Goal: Check status: Check status

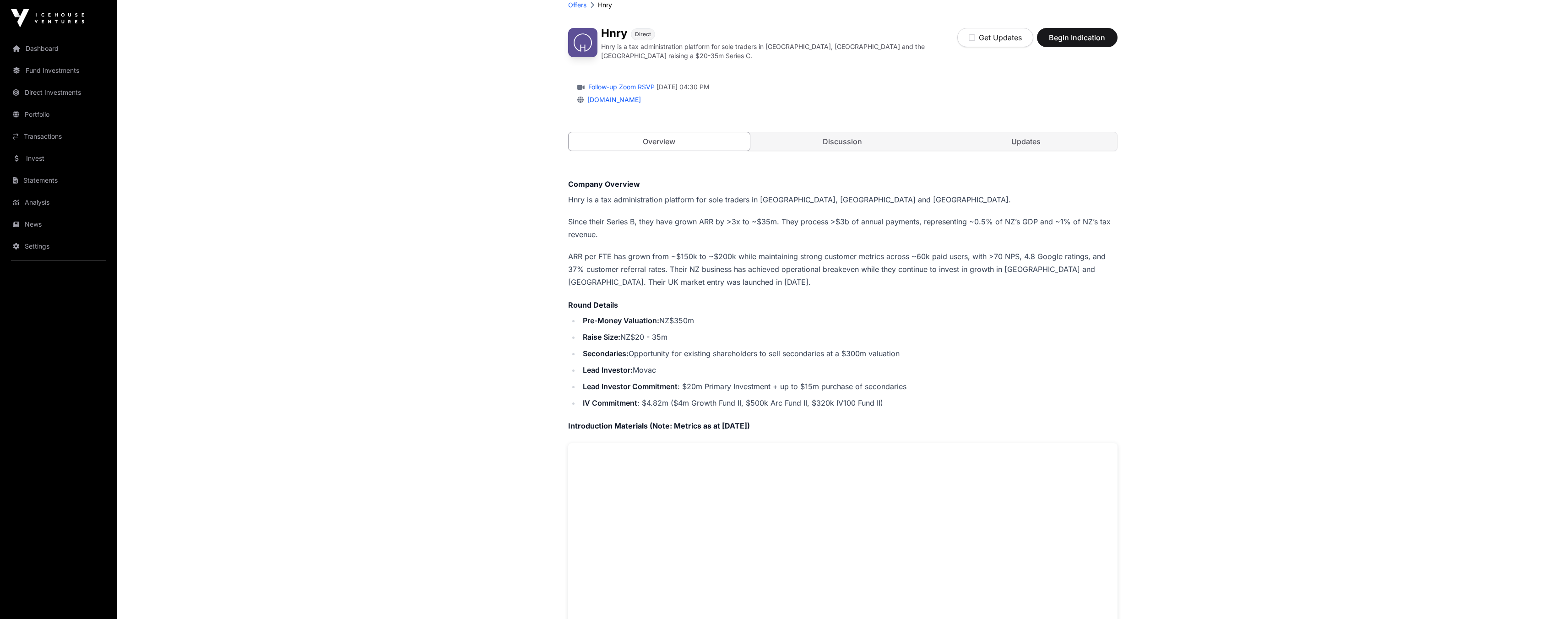
scroll to position [59, 0]
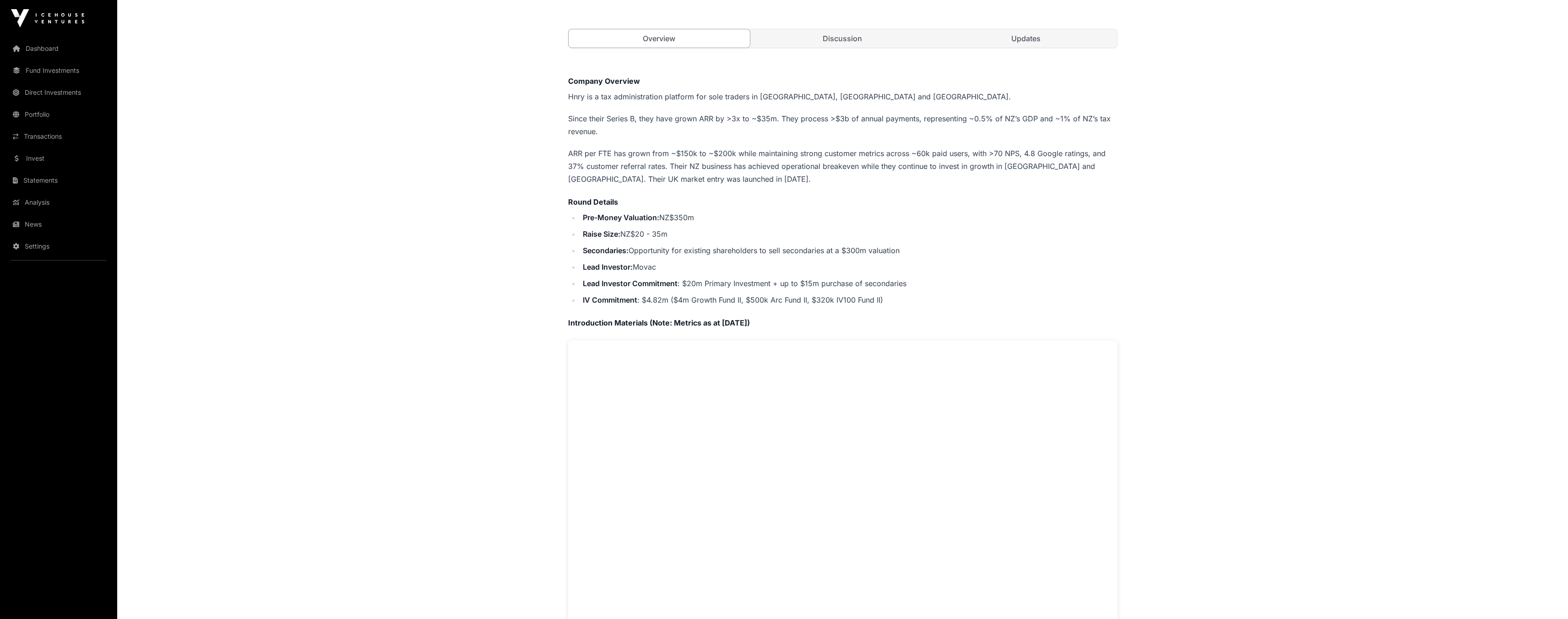
scroll to position [161, 0]
click at [41, 65] on link "Fund Investments" at bounding box center [58, 70] width 102 height 20
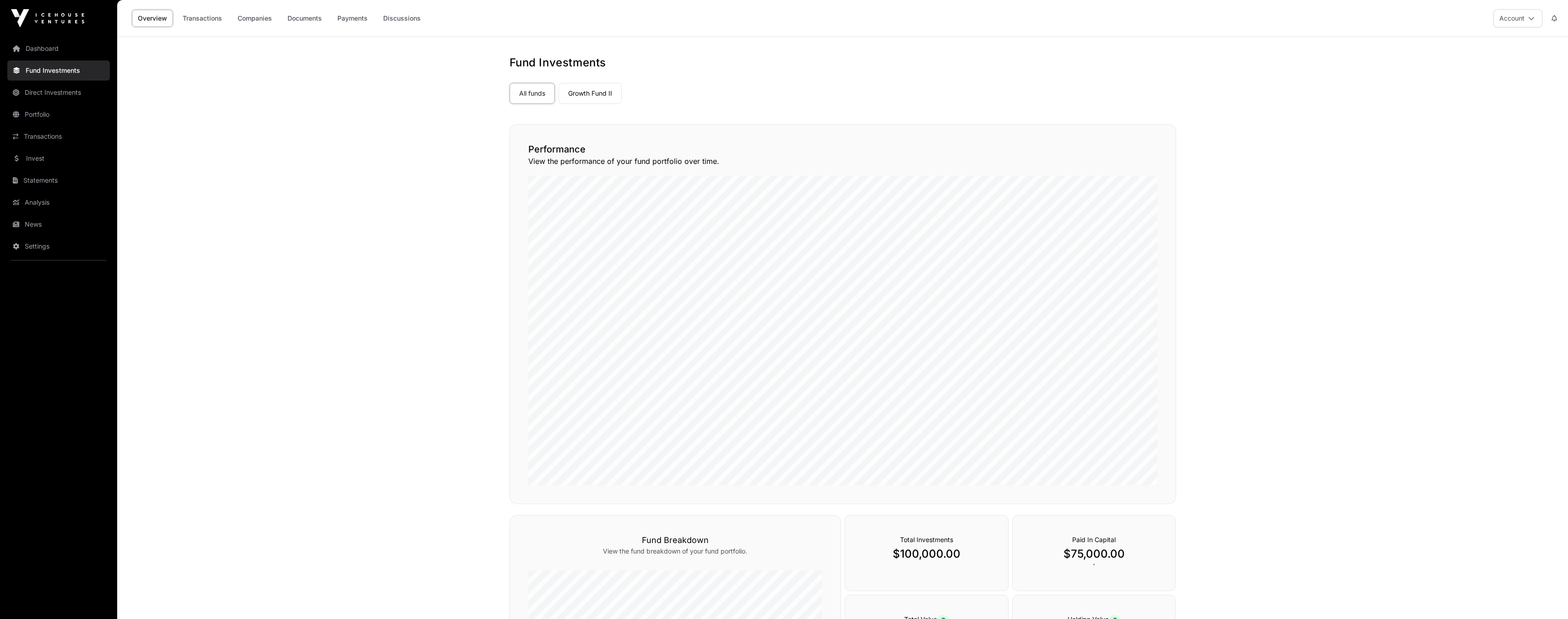
click at [206, 20] on link "Transactions" at bounding box center [202, 18] width 51 height 17
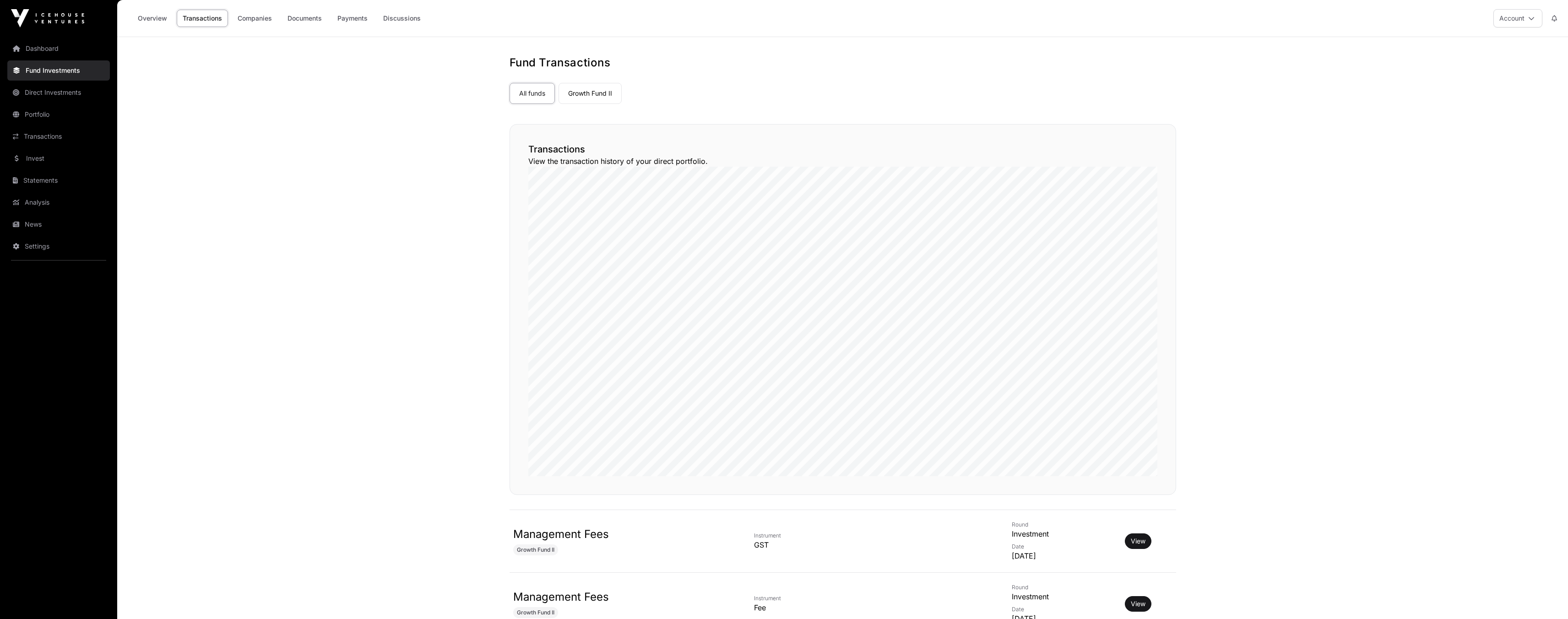
click at [617, 94] on link "Growth Fund II" at bounding box center [590, 93] width 63 height 21
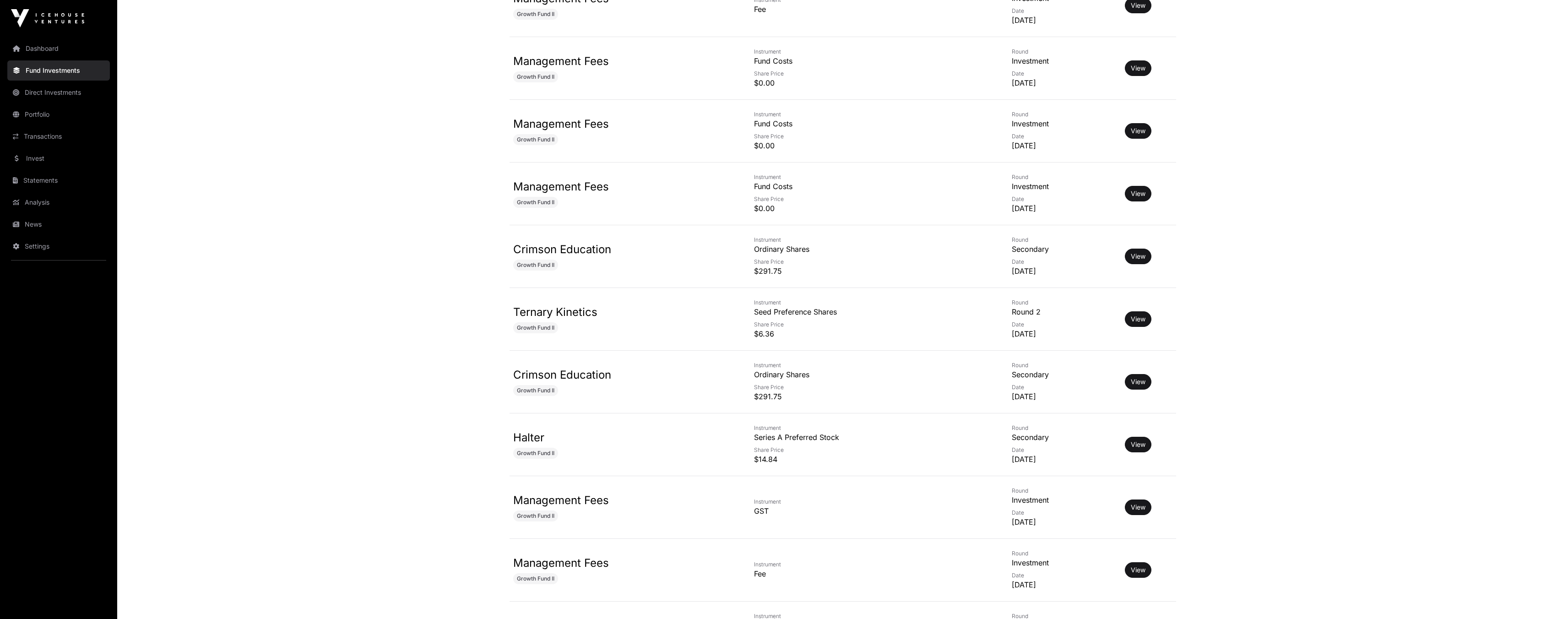
scroll to position [1164, 0]
